Goal: Task Accomplishment & Management: Complete application form

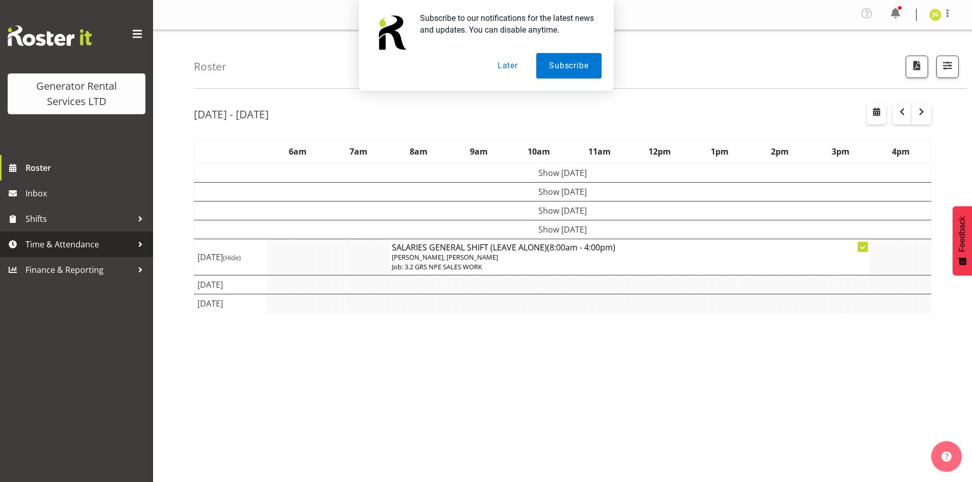
click at [83, 252] on span "Time & Attendance" at bounding box center [79, 244] width 107 height 15
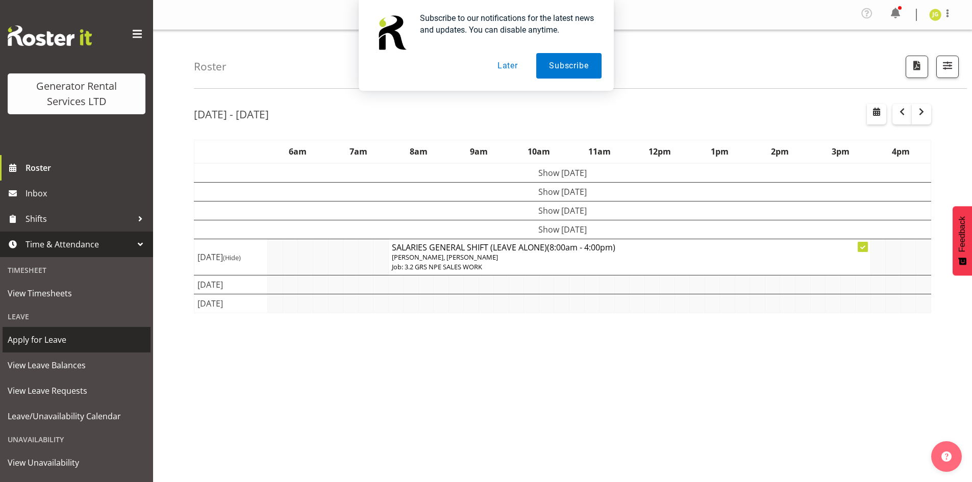
click at [64, 337] on span "Apply for Leave" at bounding box center [77, 339] width 138 height 15
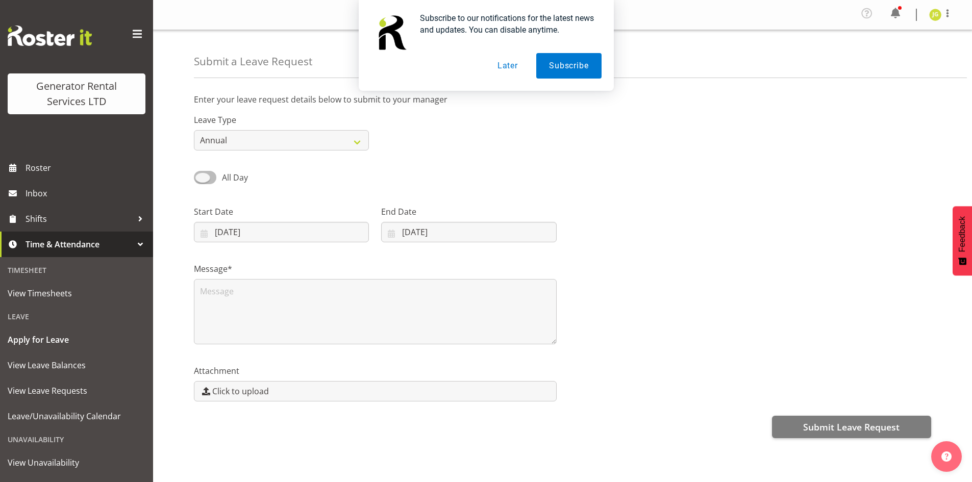
click at [209, 179] on span at bounding box center [205, 177] width 22 height 13
click at [201, 179] on input "All Day" at bounding box center [197, 177] width 7 height 7
click at [204, 174] on span at bounding box center [205, 177] width 22 height 13
click at [201, 174] on input "Part Day" at bounding box center [197, 177] width 7 height 7
checkbox input "false"
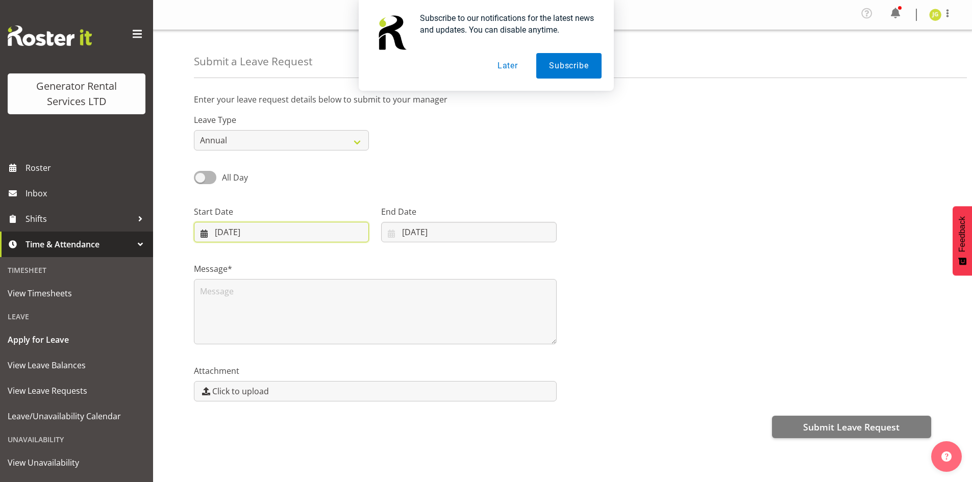
click at [255, 230] on input "05/09/2025" at bounding box center [281, 232] width 175 height 20
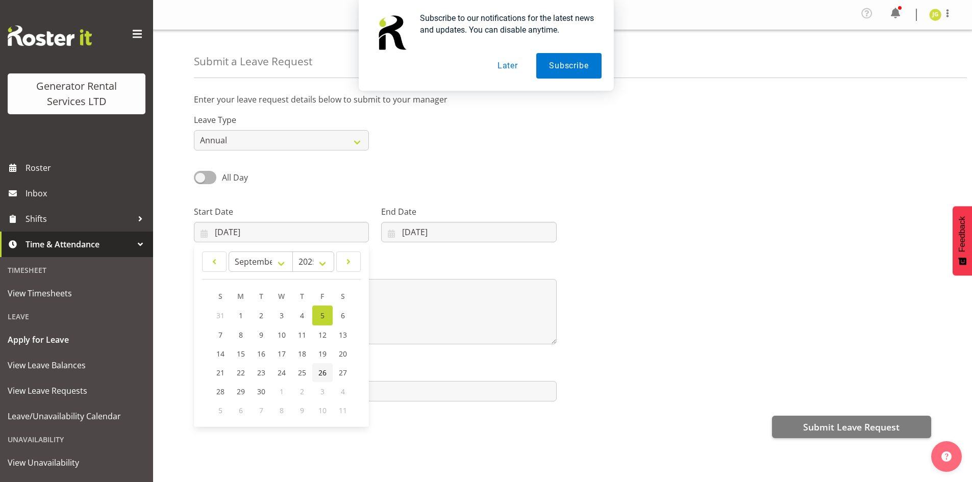
click at [316, 372] on link "26" at bounding box center [322, 372] width 20 height 19
type input "26/09/2025"
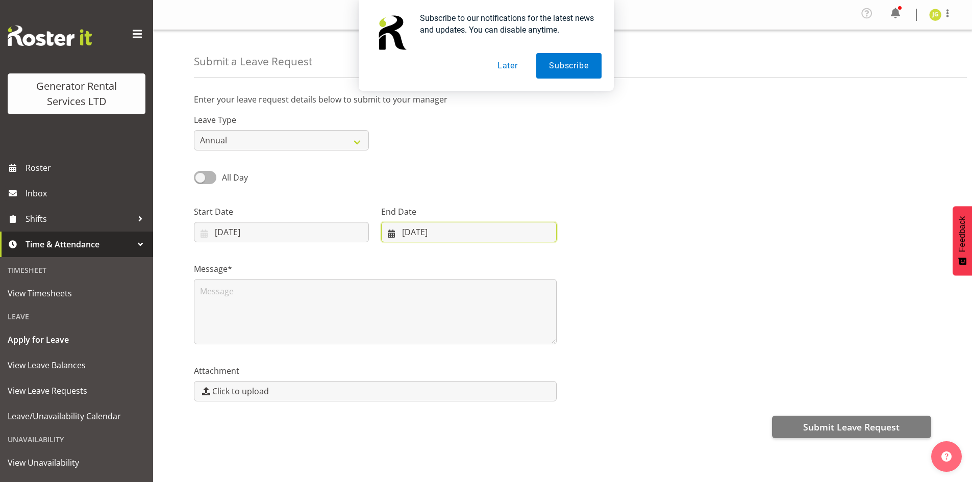
click at [424, 232] on input "05/09/2025" at bounding box center [468, 232] width 175 height 20
click at [504, 376] on span "26" at bounding box center [504, 373] width 8 height 10
type input "26/09/2025"
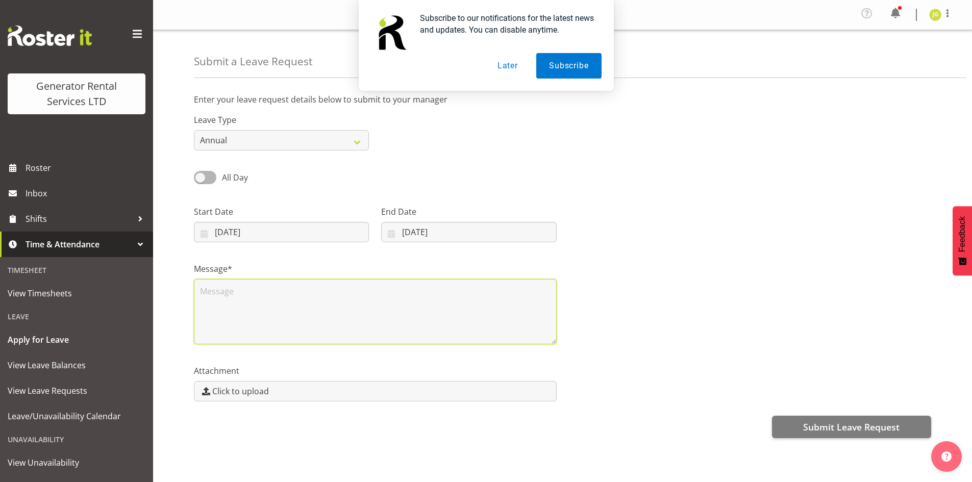
click at [411, 306] on textarea at bounding box center [375, 311] width 363 height 65
type textarea "Annual"
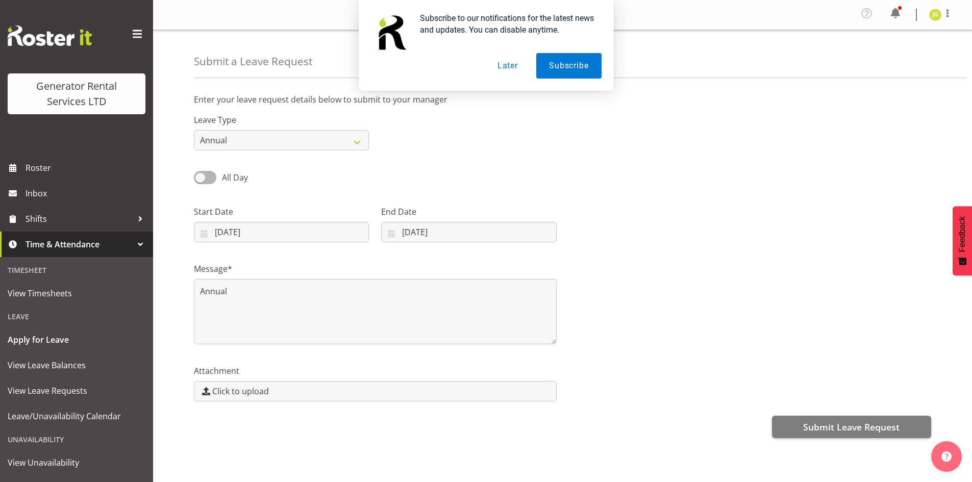
click at [630, 171] on div "All Day Single Day" at bounding box center [563, 174] width 750 height 35
click at [498, 62] on button "Later" at bounding box center [508, 66] width 46 height 26
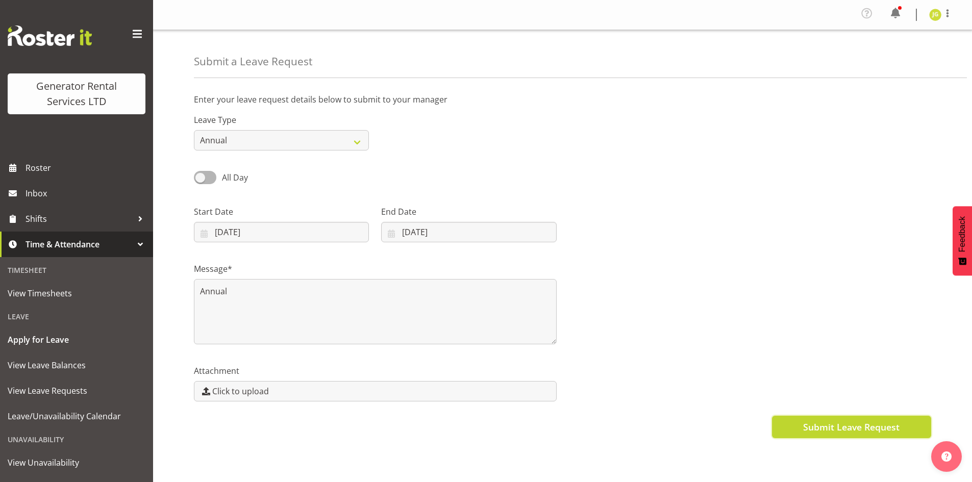
click at [843, 434] on span "Submit Leave Request" at bounding box center [851, 426] width 96 height 13
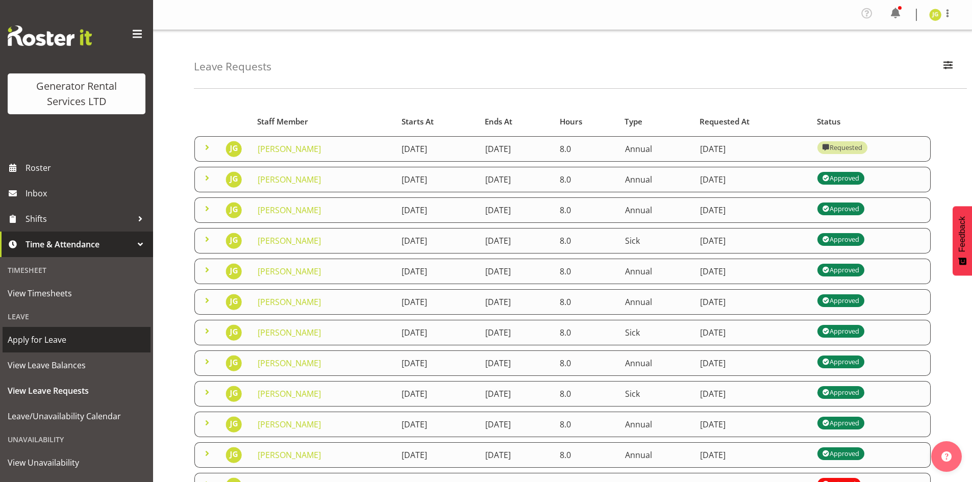
click at [48, 342] on span "Apply for Leave" at bounding box center [77, 339] width 138 height 15
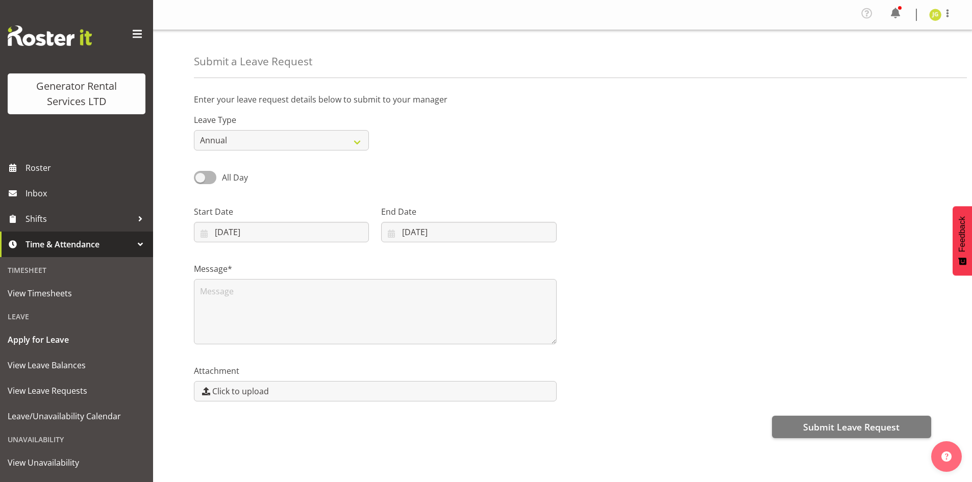
select select "8"
select select "2025"
click at [289, 235] on input "05/09/2025" at bounding box center [281, 232] width 175 height 20
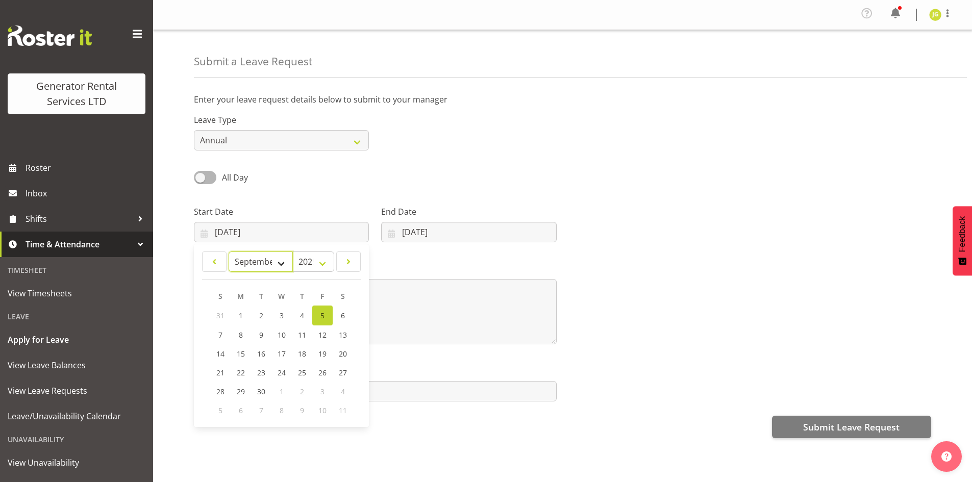
click at [274, 263] on select "January February March April May June July August September October November De…" at bounding box center [261, 262] width 64 height 20
select select "9"
click at [229, 252] on select "January February March April May June July August September October November De…" at bounding box center [261, 262] width 64 height 20
click at [317, 315] on link "3" at bounding box center [322, 315] width 20 height 19
type input "03/10/2025"
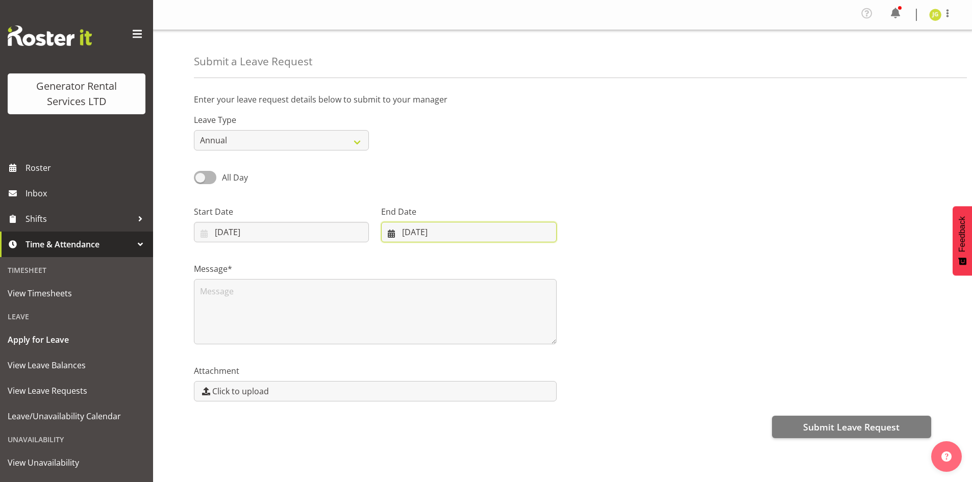
click at [425, 231] on input "05/09/2025" at bounding box center [468, 232] width 175 height 20
click at [446, 264] on select "January February March April May June July August September October November De…" at bounding box center [426, 262] width 70 height 20
select select "9"
click at [391, 252] on select "January February March April May June July August September October November De…" at bounding box center [426, 262] width 70 height 20
click at [504, 312] on span "3" at bounding box center [504, 315] width 4 height 10
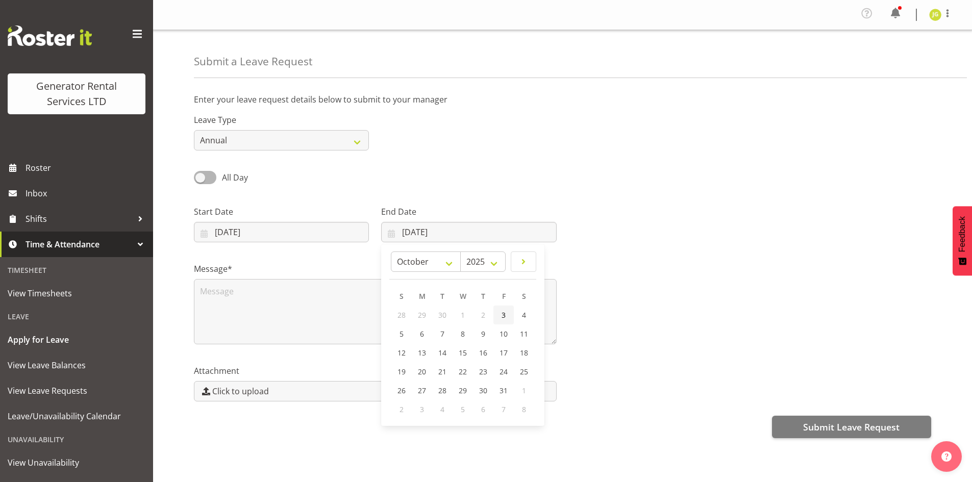
type input "03/10/2025"
drag, startPoint x: 597, startPoint y: 239, endPoint x: 548, endPoint y: 267, distance: 56.0
click at [596, 239] on div at bounding box center [750, 219] width 375 height 57
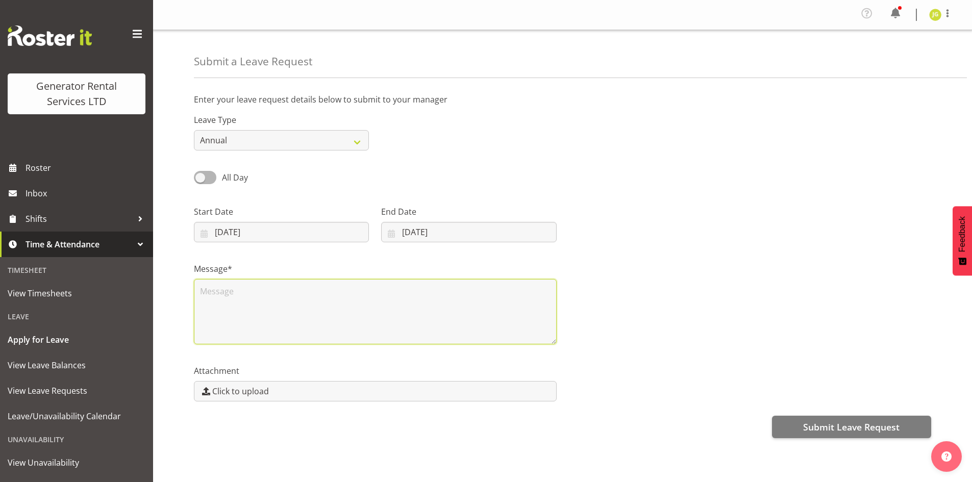
click at [307, 320] on textarea at bounding box center [375, 311] width 363 height 65
type textarea "Annual"
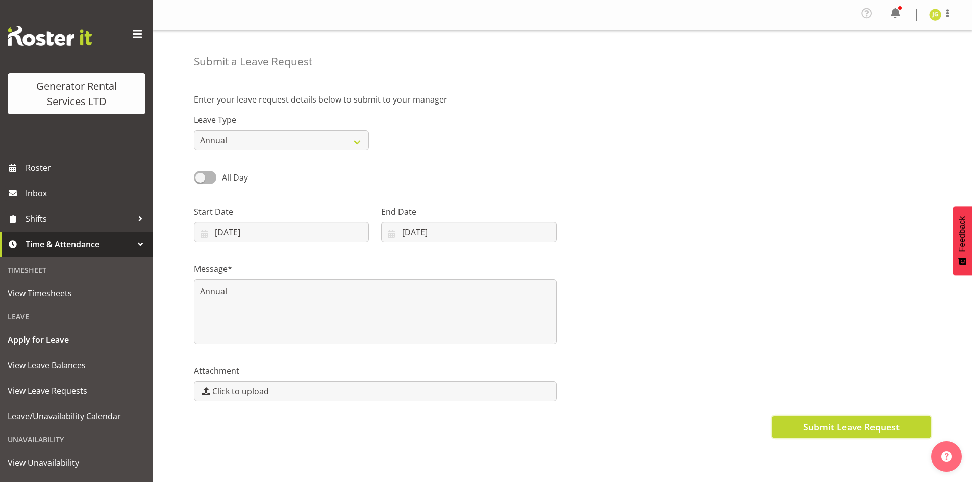
click at [834, 422] on span "Submit Leave Request" at bounding box center [851, 426] width 96 height 13
